Goal: Feedback & Contribution: Submit feedback/report problem

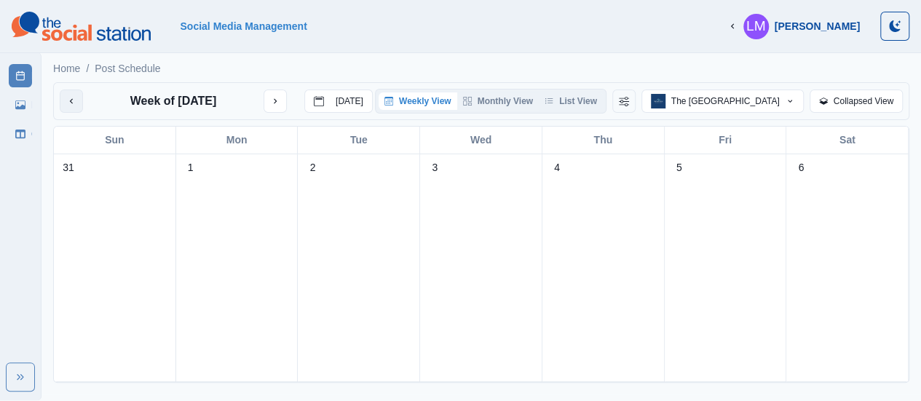
click at [76, 106] on button "previous month" at bounding box center [71, 101] width 23 height 23
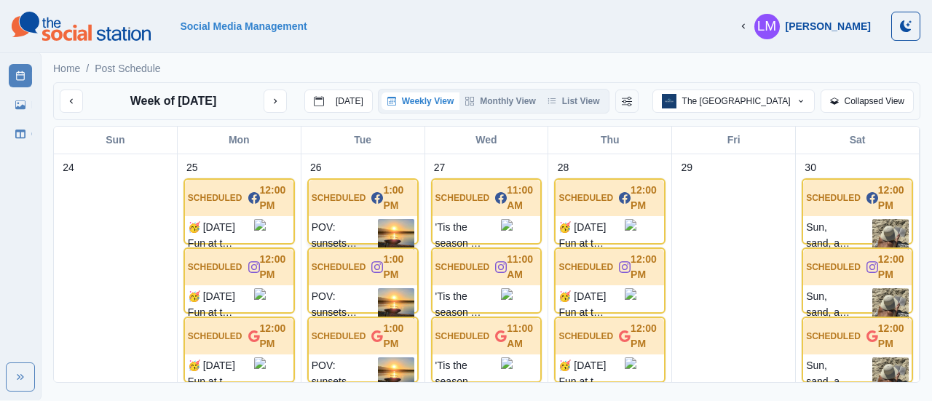
click at [346, 225] on p "POV: sunsets and serenity on the horizon. ✨ Secure your stay at our beachfront …" at bounding box center [345, 237] width 66 height 36
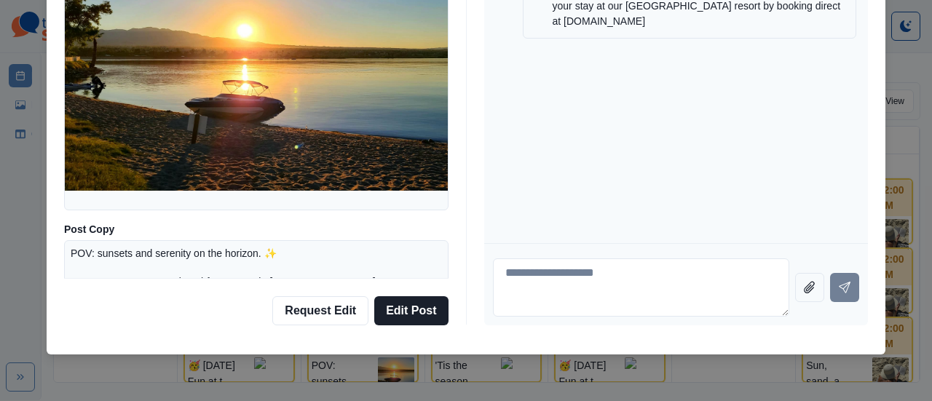
scroll to position [83, 0]
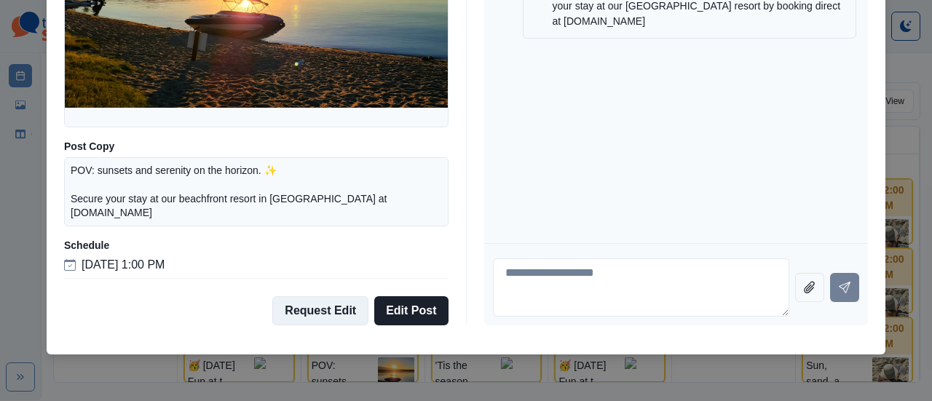
click at [328, 312] on button "Request Edit" at bounding box center [320, 310] width 96 height 29
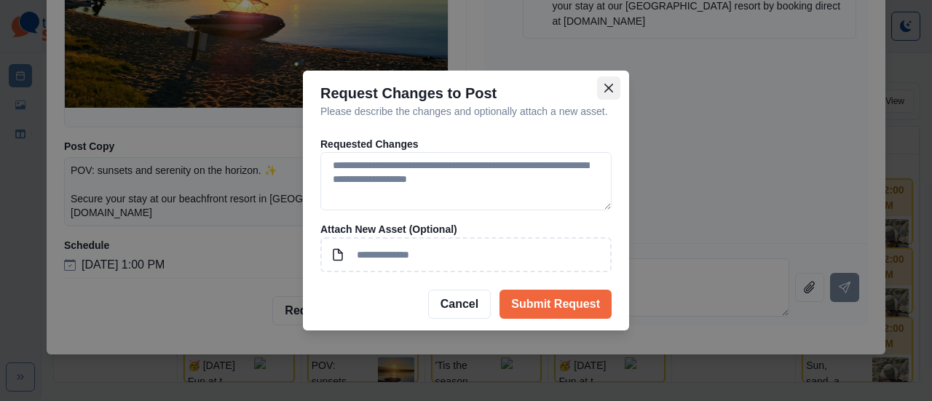
click at [610, 92] on icon "Close" at bounding box center [608, 88] width 9 height 9
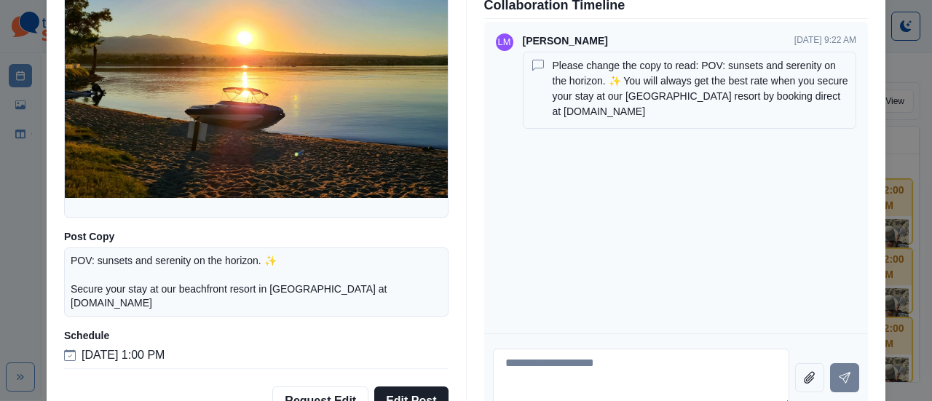
scroll to position [0, 0]
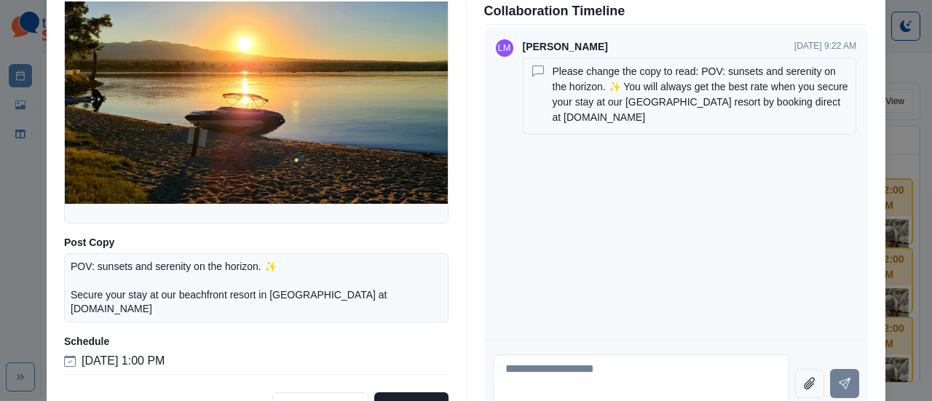
drag, startPoint x: 547, startPoint y: 71, endPoint x: 817, endPoint y: 126, distance: 275.5
click at [817, 126] on div "Please change the copy to read: POV: sunsets and serenity on the horizon. ✨ You…" at bounding box center [700, 96] width 297 height 64
copy p "Please change the copy to read: POV: sunsets and serenity on the horizon. ✨ You…"
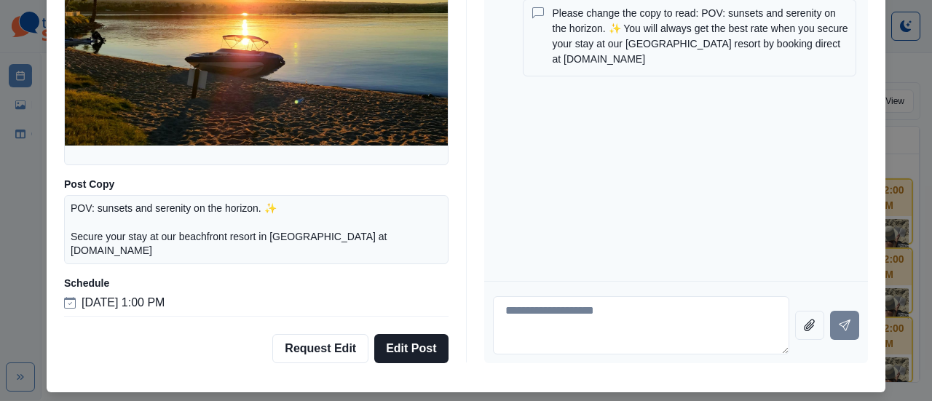
scroll to position [96, 0]
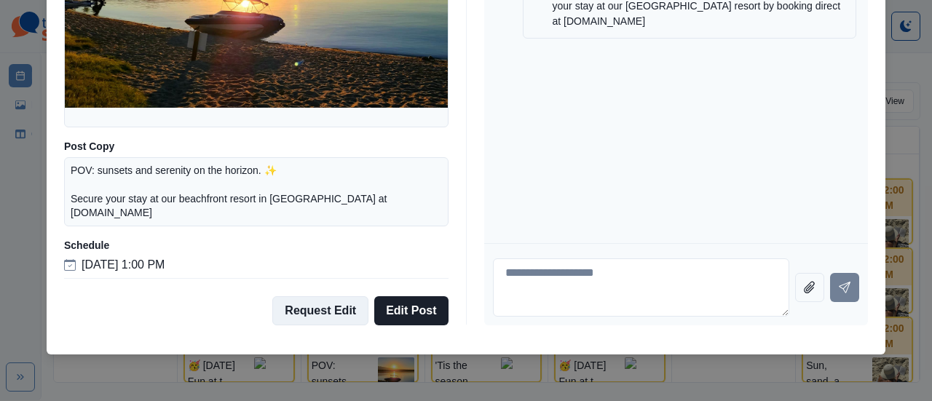
click at [309, 314] on button "Request Edit" at bounding box center [320, 310] width 96 height 29
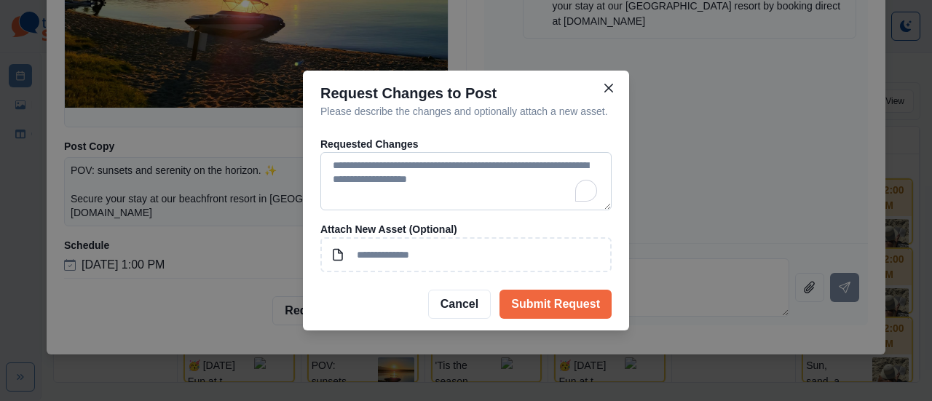
paste textarea "**********"
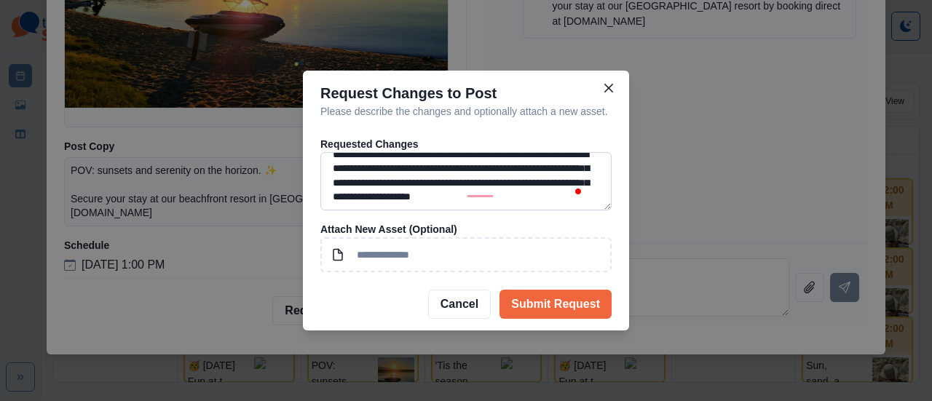
scroll to position [0, 0]
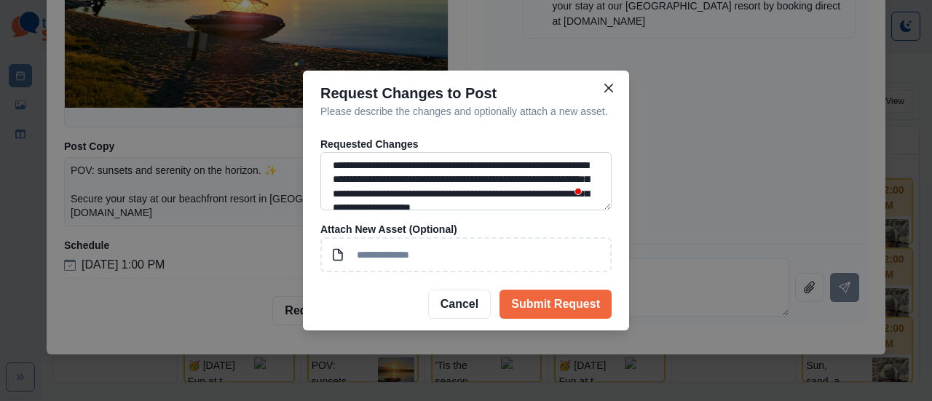
click at [477, 165] on textarea "**********" at bounding box center [465, 181] width 291 height 58
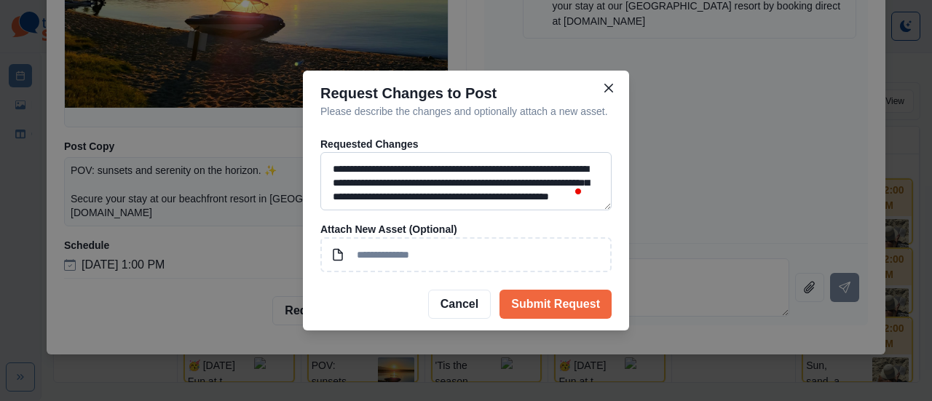
scroll to position [38, 0]
click at [539, 155] on textarea "**********" at bounding box center [465, 181] width 291 height 58
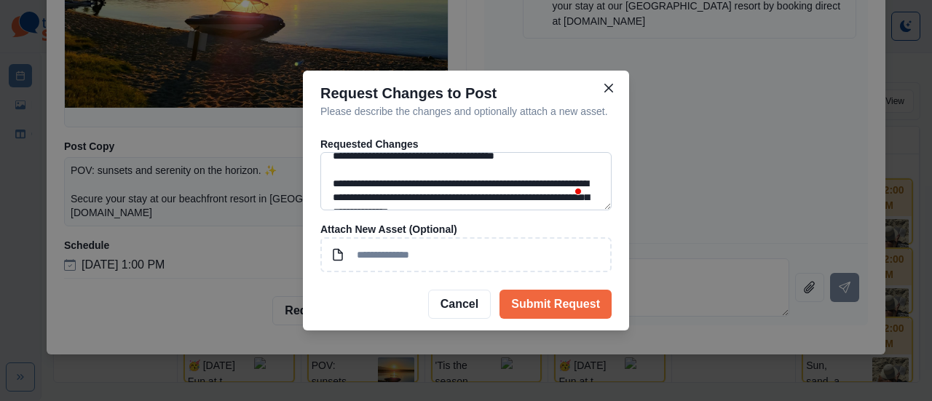
scroll to position [52, 0]
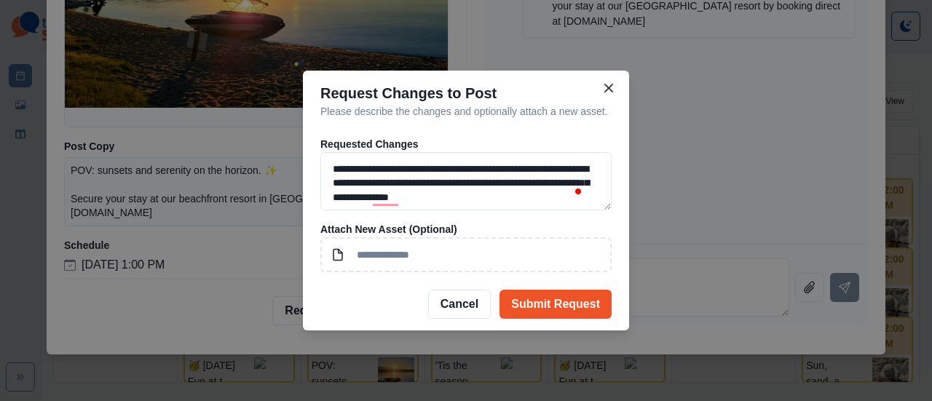
type textarea "**********"
click at [547, 309] on button "Submit Request" at bounding box center [555, 304] width 112 height 29
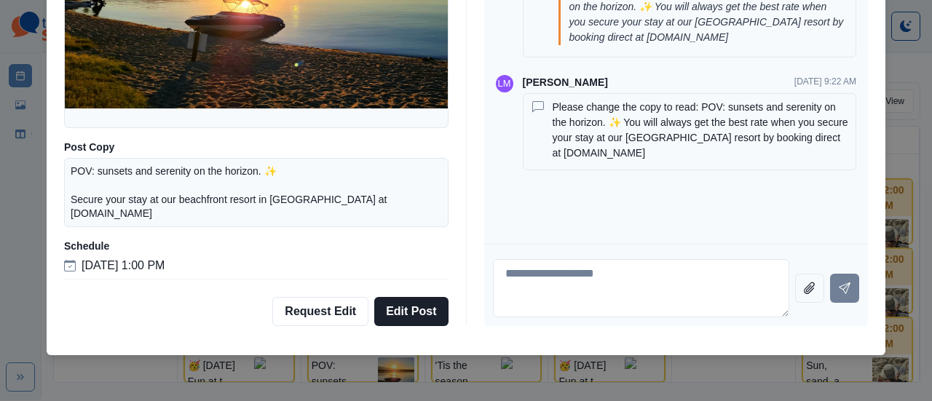
scroll to position [96, 0]
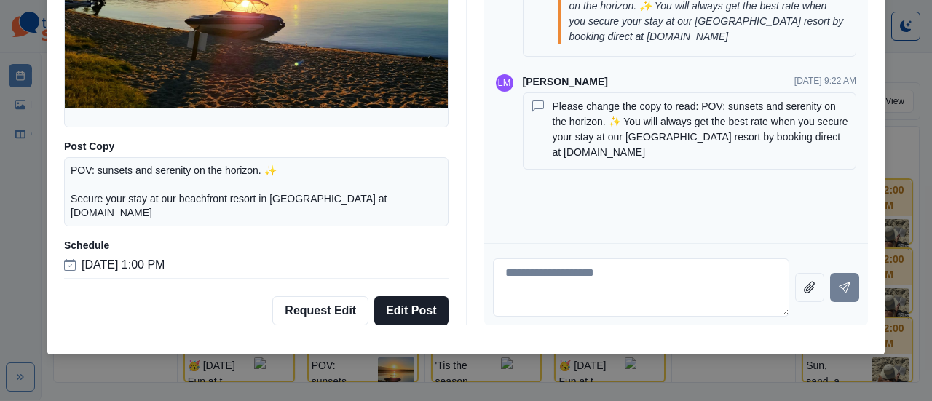
click at [16, 180] on div "Post Details Facebook Scheduled Media Post Copy POV: sunsets and serenity on th…" at bounding box center [466, 200] width 932 height 401
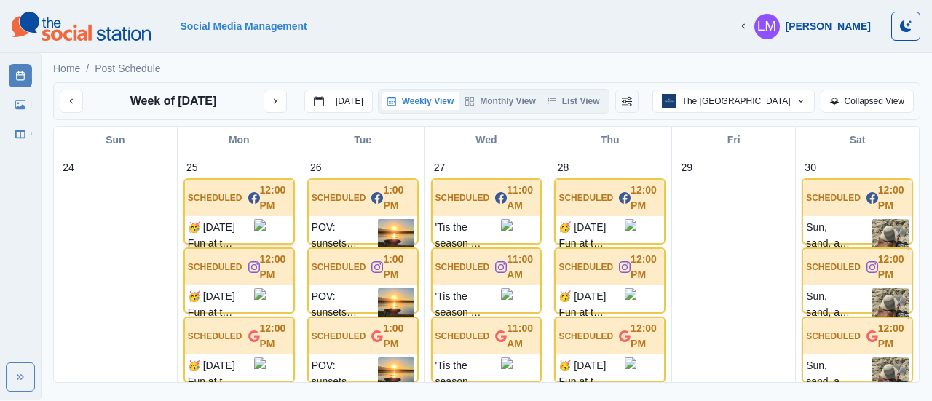
click at [230, 231] on p "🥳 [DATE] Fun at the WET bar! Get on Island Time! 🏝️ Ready to make a splash this…" at bounding box center [221, 235] width 66 height 33
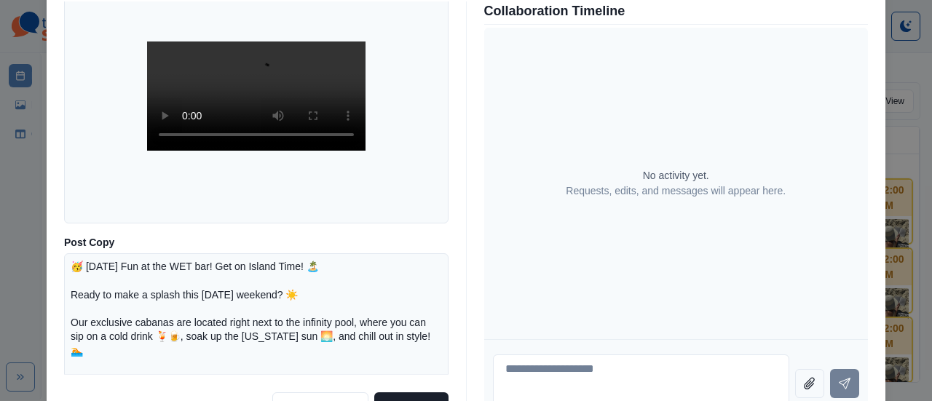
scroll to position [0, 0]
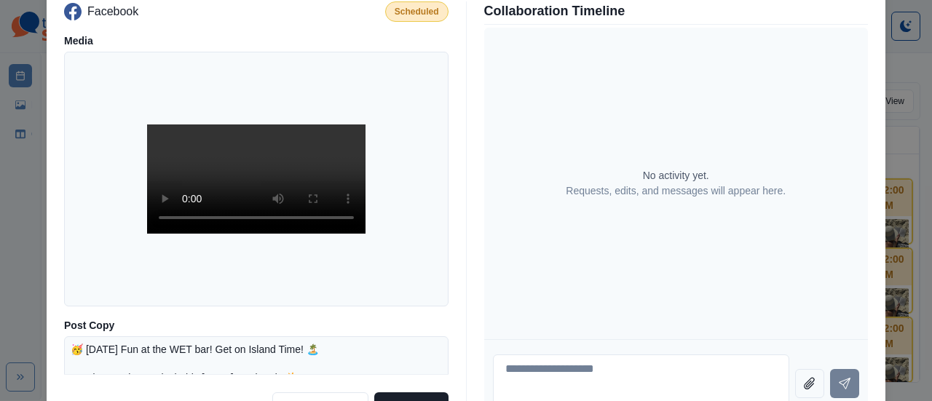
click at [20, 177] on div "Post Details Facebook Scheduled Media Post Copy 🥳 [DATE] Fun at the WET bar! Ge…" at bounding box center [466, 200] width 932 height 401
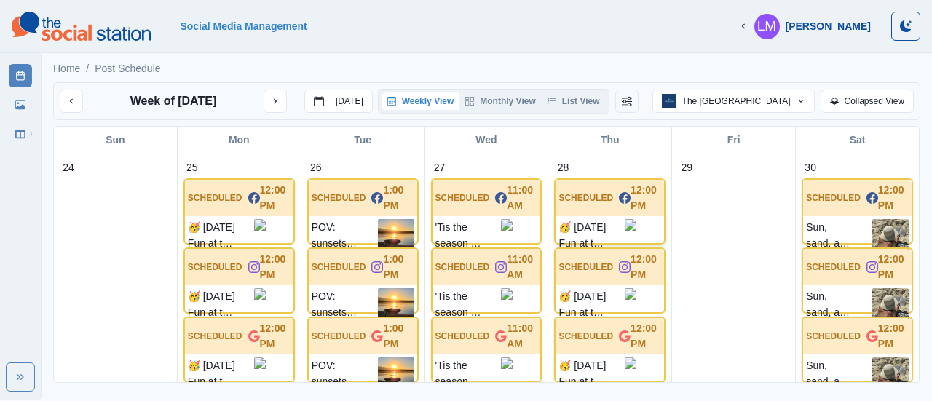
click at [603, 227] on p "🥳 [DATE] Fun at the WET bar! Get on Island Time! 🏝️ Ready to make a splash this…" at bounding box center [591, 235] width 66 height 33
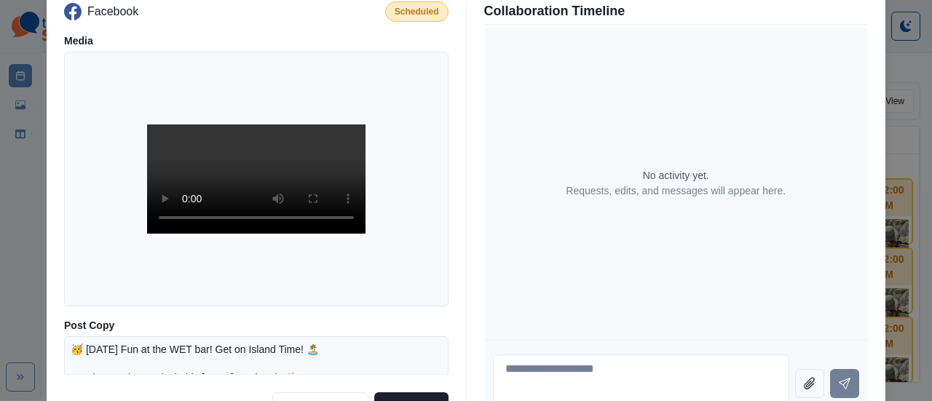
click at [21, 194] on div "Post Details Facebook Scheduled Media Post Copy 🥳 [DATE] Fun at the WET bar! Ge…" at bounding box center [466, 200] width 932 height 401
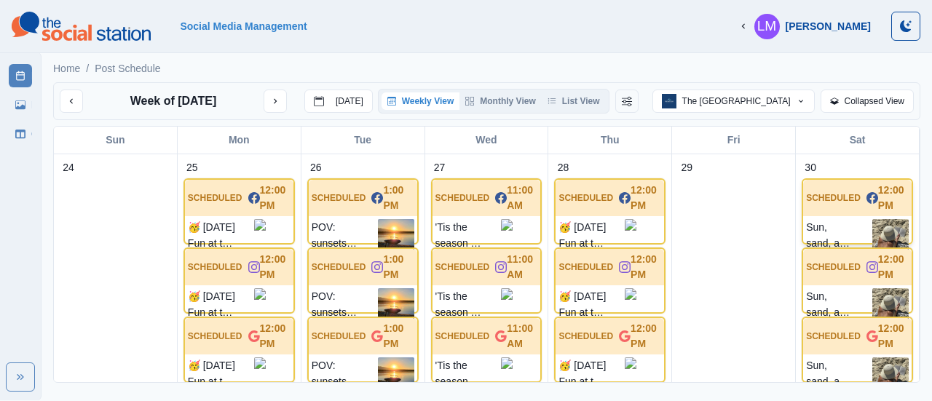
click at [814, 216] on div "Sun, sand, and ready to tan... It's everything that #NationalBeachDay should be…" at bounding box center [857, 237] width 108 height 42
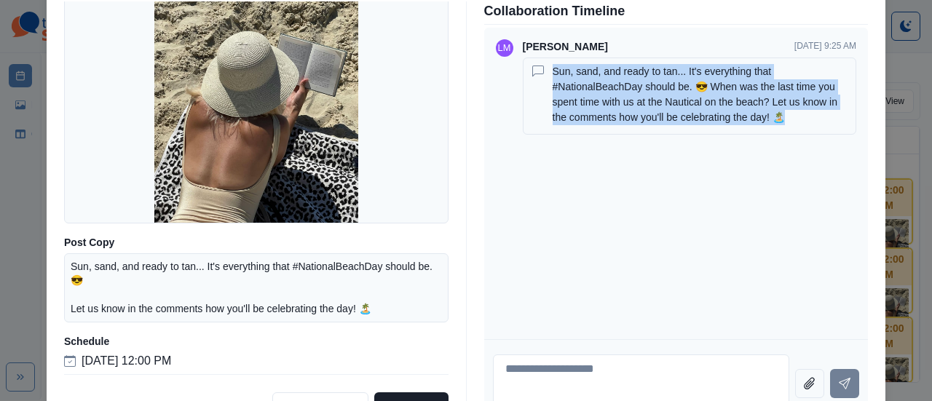
drag, startPoint x: 547, startPoint y: 70, endPoint x: 820, endPoint y: 119, distance: 277.4
click at [820, 119] on p "Sun, sand, and ready to tan... It's everything that #NationalBeachDay should be…" at bounding box center [700, 94] width 297 height 61
copy p "Sun, sand, and ready to tan... It's everything that #NationalBeachDay should be…"
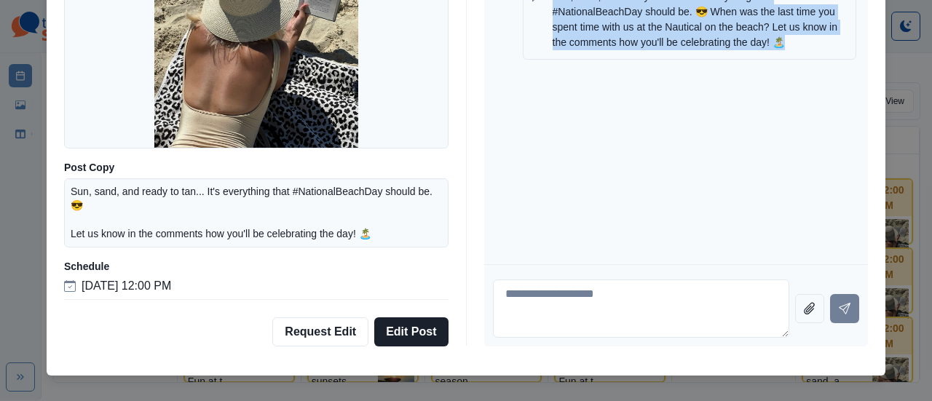
scroll to position [96, 0]
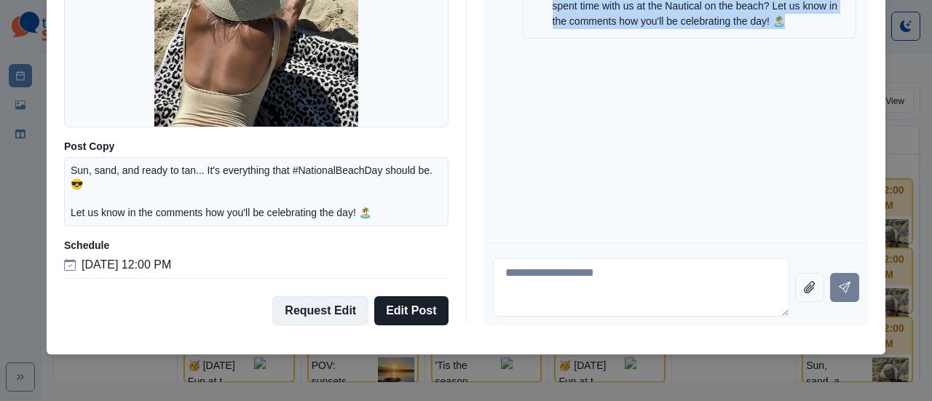
click at [304, 312] on button "Request Edit" at bounding box center [320, 310] width 96 height 29
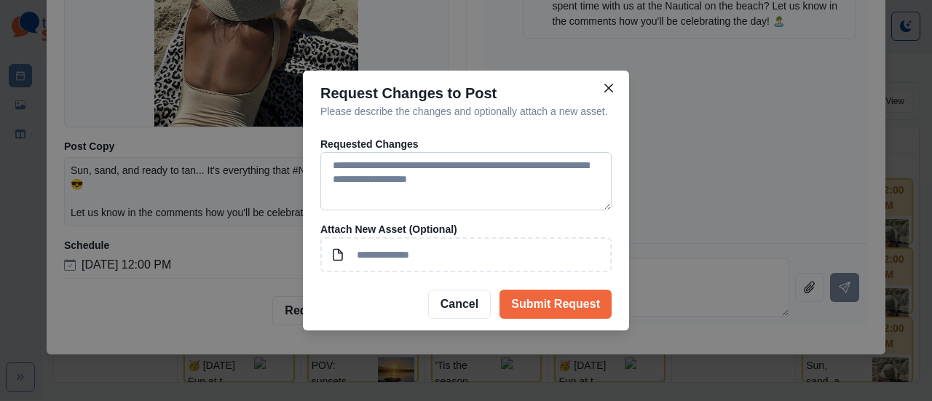
click at [338, 167] on textarea at bounding box center [465, 181] width 291 height 58
paste textarea "**********"
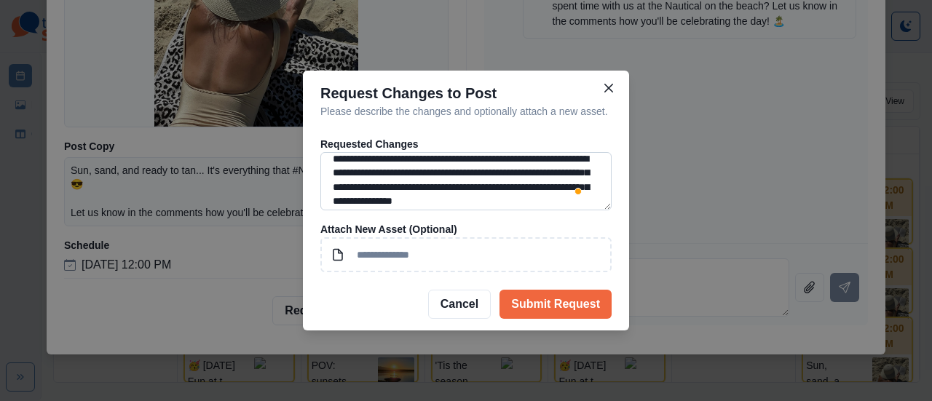
scroll to position [0, 0]
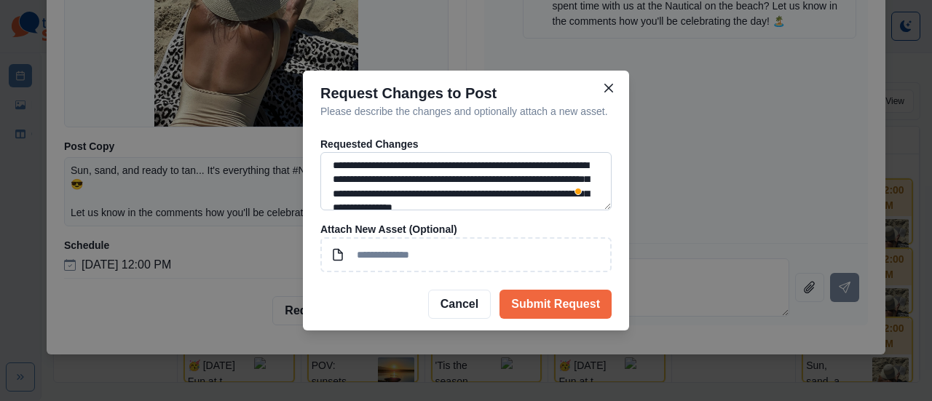
click at [490, 178] on textarea "**********" at bounding box center [465, 181] width 291 height 58
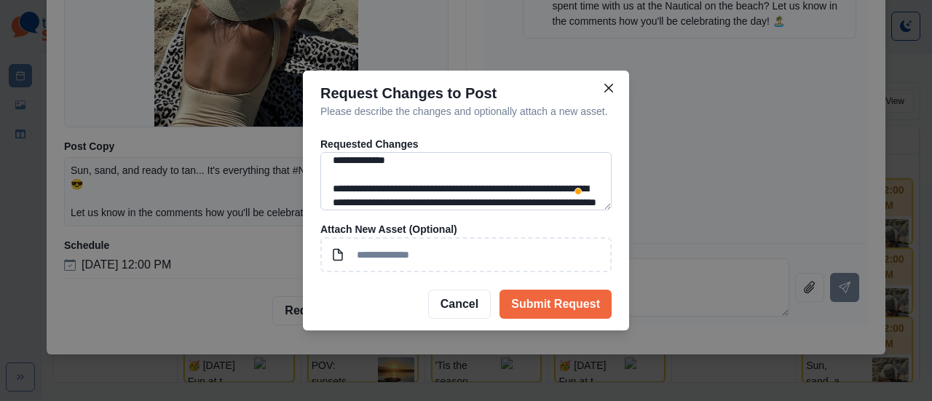
scroll to position [33, 0]
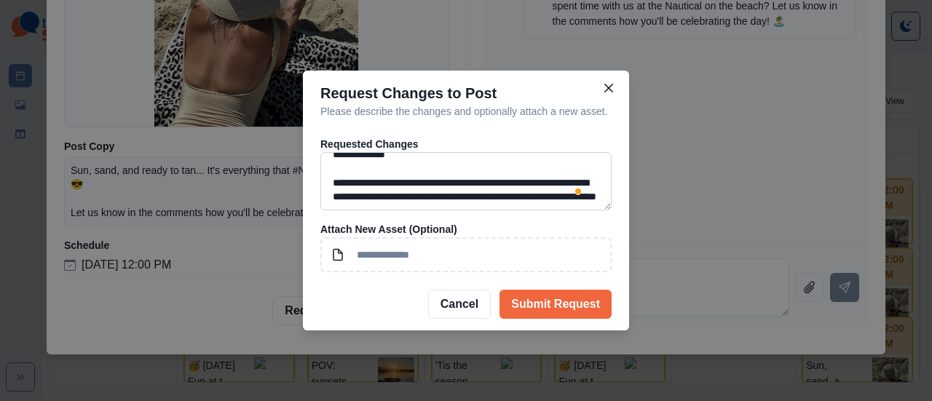
click at [438, 184] on textarea "**********" at bounding box center [465, 181] width 291 height 58
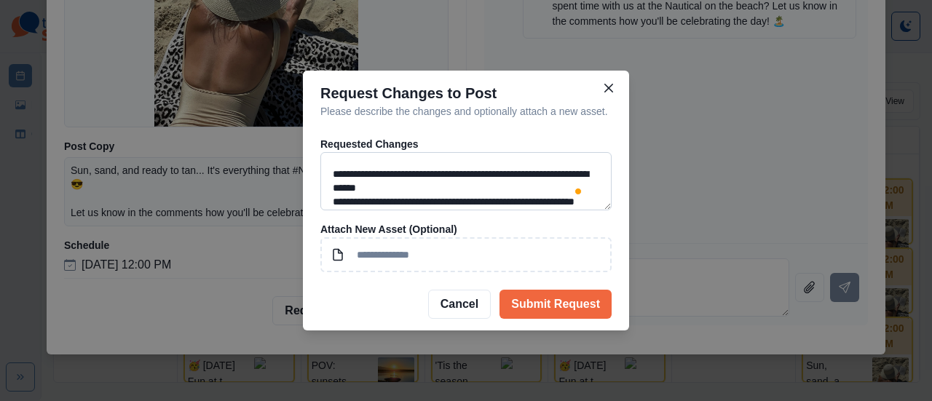
scroll to position [0, 0]
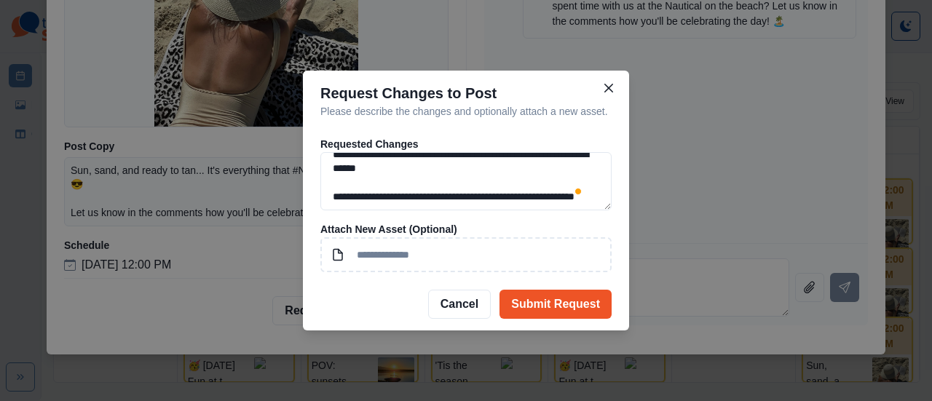
type textarea "**********"
click at [571, 303] on button "Submit Request" at bounding box center [555, 304] width 112 height 29
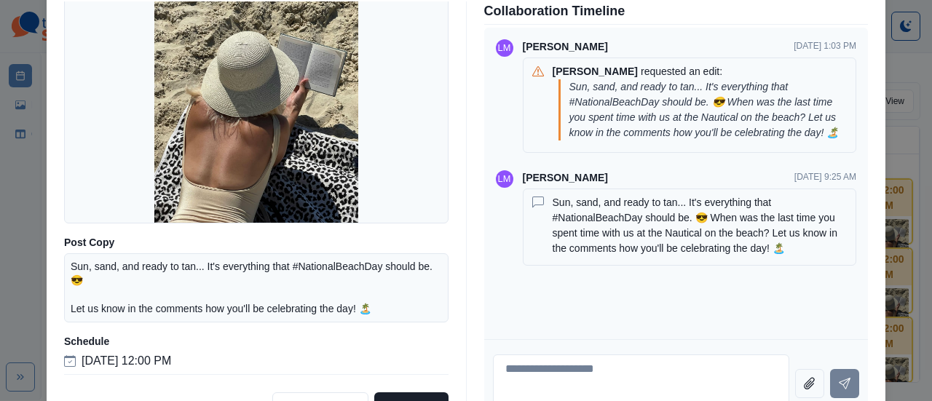
click at [23, 229] on div "Post Details Facebook Scheduled Media Post Copy Sun, sand, and ready to tan... …" at bounding box center [466, 200] width 932 height 401
